Goal: Entertainment & Leisure: Browse casually

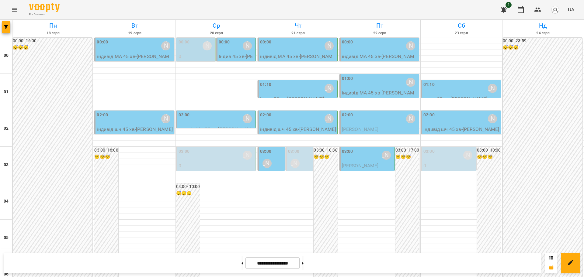
scroll to position [663, 0]
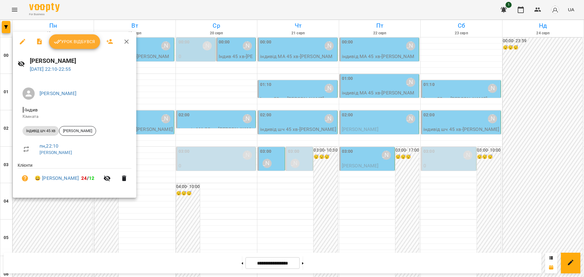
click at [71, 43] on span "Урок відбувся" at bounding box center [74, 41] width 41 height 7
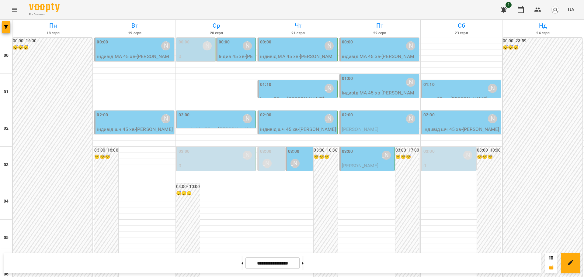
scroll to position [663, 0]
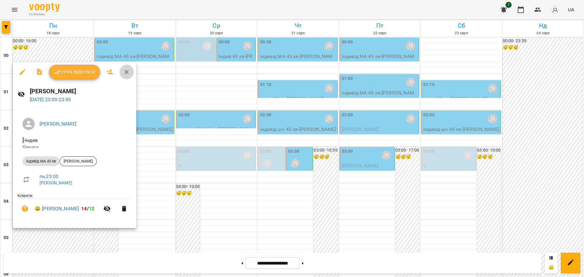
click at [125, 72] on icon "button" at bounding box center [126, 71] width 7 height 7
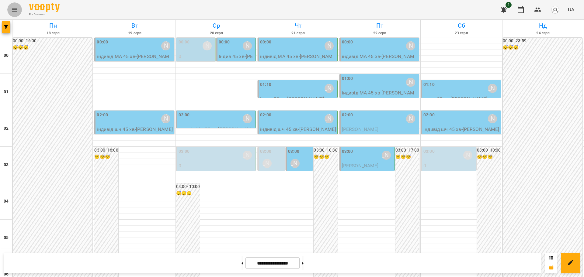
click at [12, 13] on button "Menu" at bounding box center [14, 9] width 15 height 15
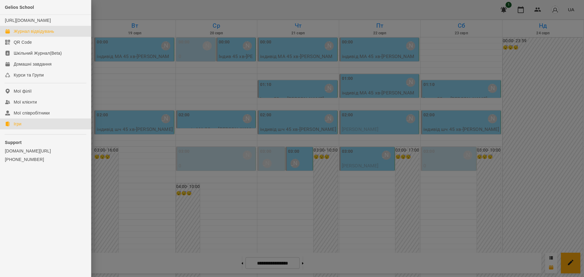
drag, startPoint x: 15, startPoint y: 127, endPoint x: 36, endPoint y: 127, distance: 21.0
click at [16, 127] on div "Ігри" at bounding box center [18, 124] width 8 height 6
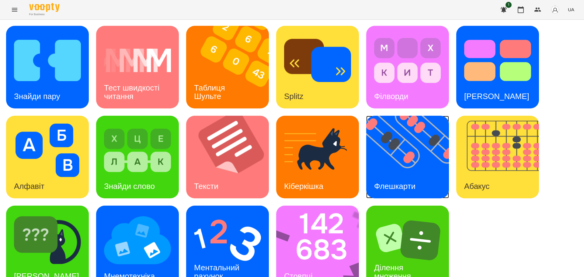
click at [409, 157] on img at bounding box center [411, 157] width 90 height 83
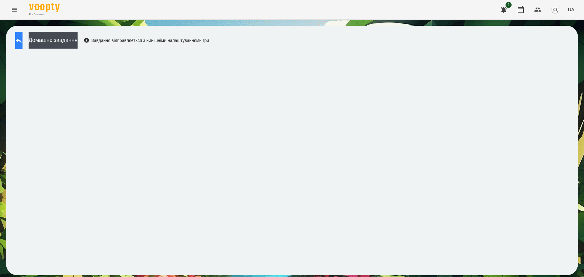
click at [23, 39] on icon at bounding box center [18, 40] width 7 height 7
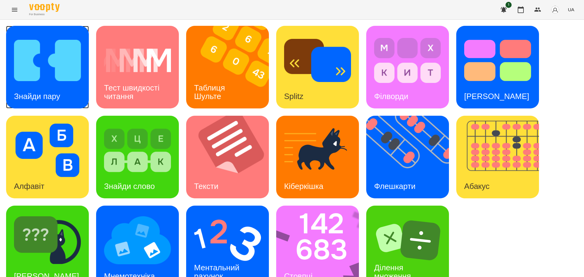
click at [55, 77] on img at bounding box center [47, 61] width 67 height 54
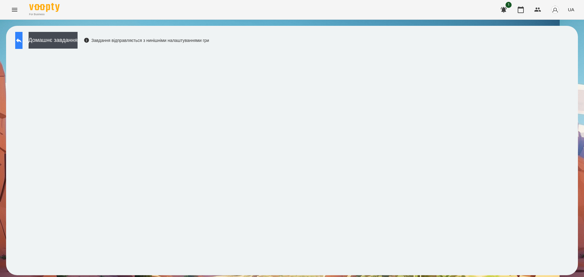
click at [22, 41] on icon at bounding box center [18, 40] width 7 height 7
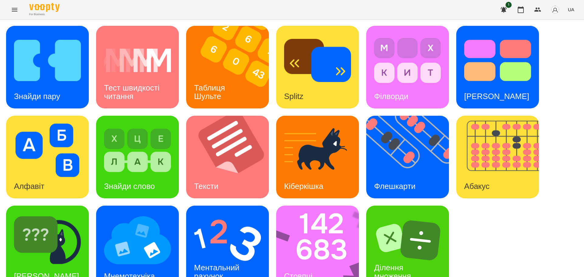
scroll to position [17, 0]
click at [223, 231] on img at bounding box center [227, 241] width 67 height 54
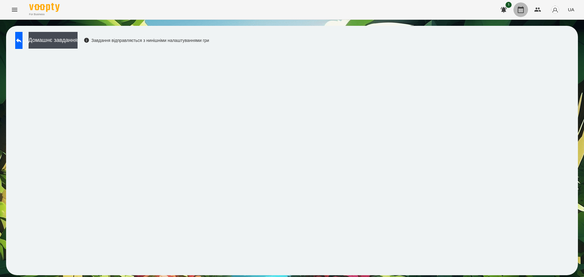
click at [521, 10] on icon "button" at bounding box center [520, 9] width 7 height 7
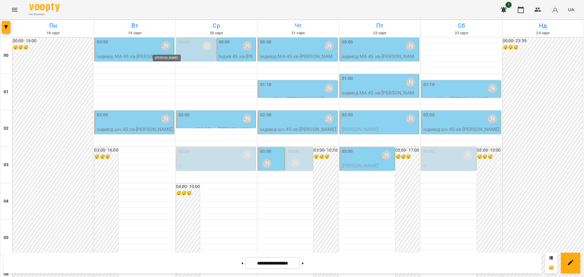
click at [163, 48] on div "[PERSON_NAME]" at bounding box center [165, 45] width 9 height 9
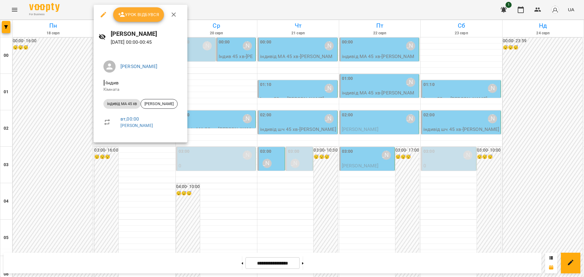
click at [147, 13] on span "Урок відбувся" at bounding box center [138, 14] width 41 height 7
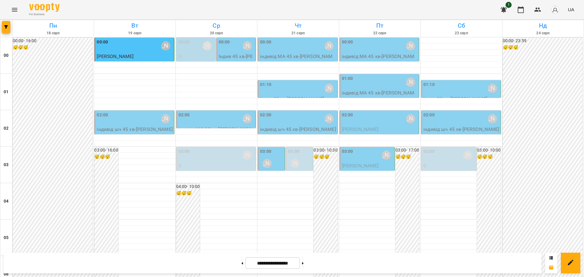
scroll to position [435, 0]
click at [13, 9] on icon "Menu" at bounding box center [14, 9] width 7 height 7
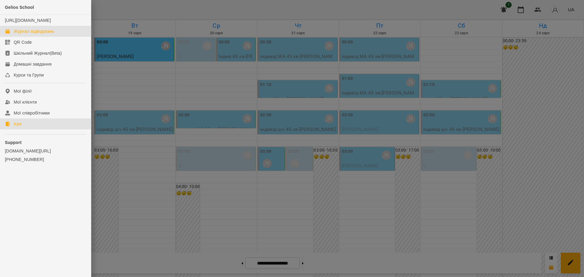
click at [21, 127] on div "Ігри" at bounding box center [18, 124] width 8 height 6
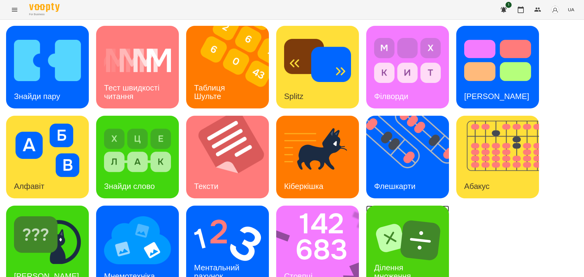
click at [408, 236] on img at bounding box center [407, 241] width 67 height 54
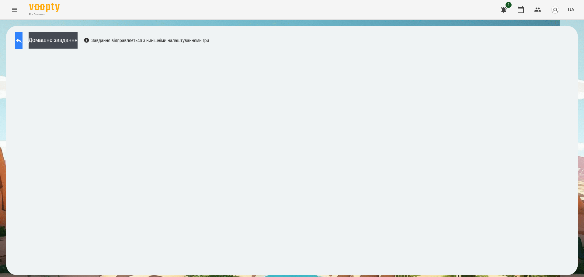
click at [22, 41] on icon at bounding box center [18, 40] width 7 height 7
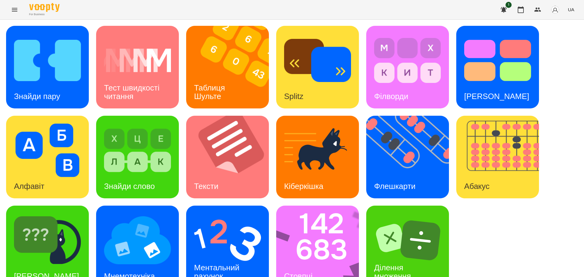
scroll to position [17, 0]
